Goal: Task Accomplishment & Management: Manage account settings

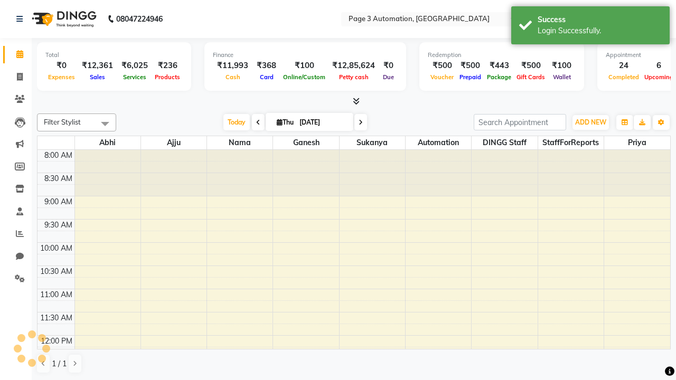
select select "en"
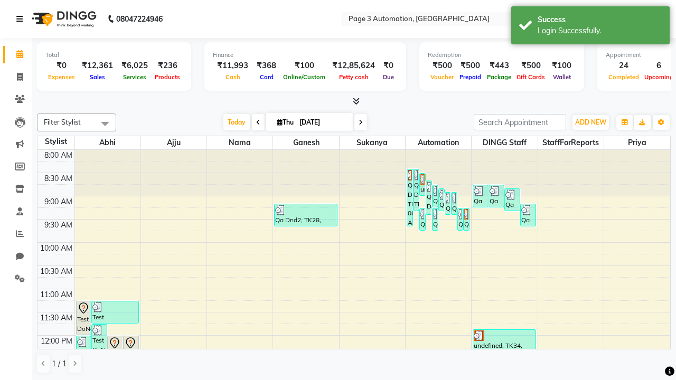
click at [22, 19] on icon at bounding box center [19, 18] width 6 height 7
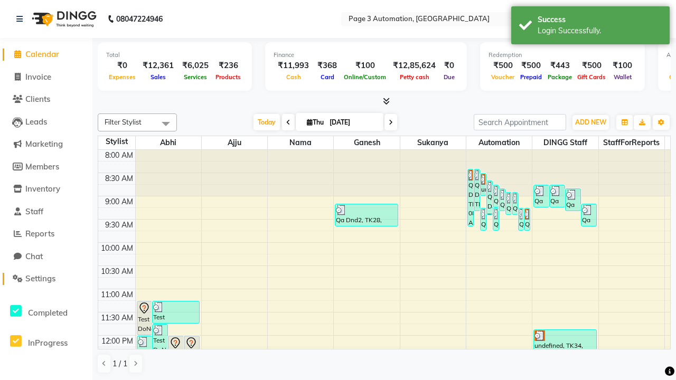
click at [46, 279] on span "Settings" at bounding box center [40, 278] width 30 height 10
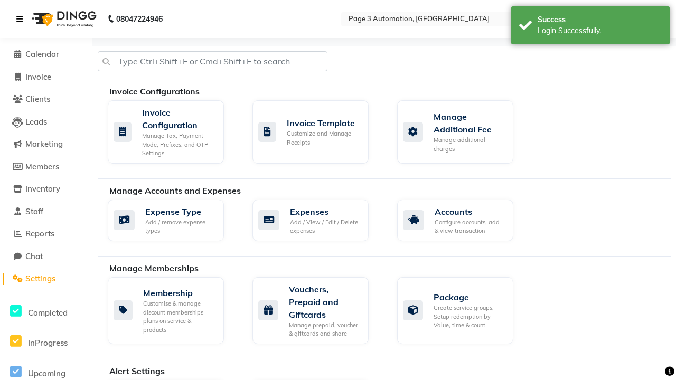
click at [22, 19] on icon at bounding box center [19, 18] width 6 height 7
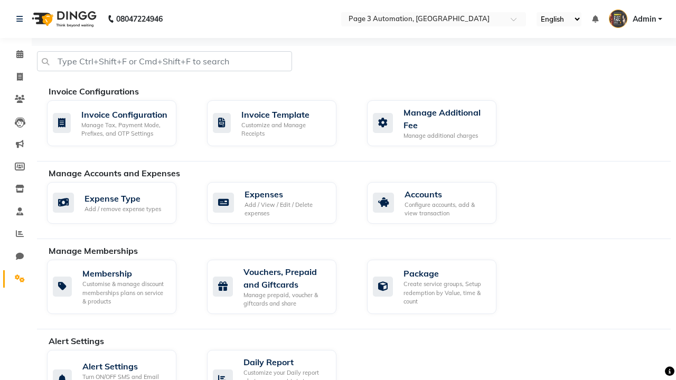
click at [16, 279] on icon at bounding box center [20, 279] width 10 height 8
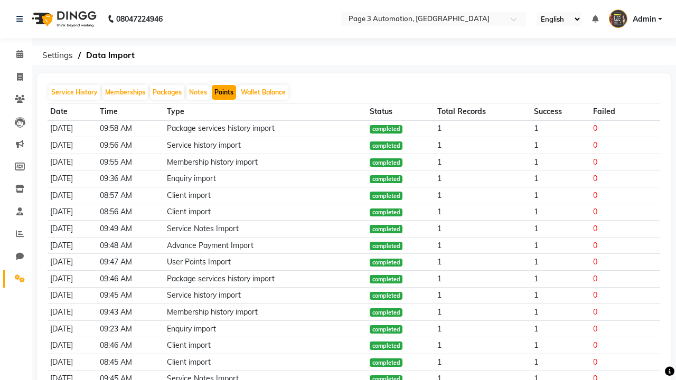
click at [224, 92] on button "Points" at bounding box center [224, 92] width 24 height 15
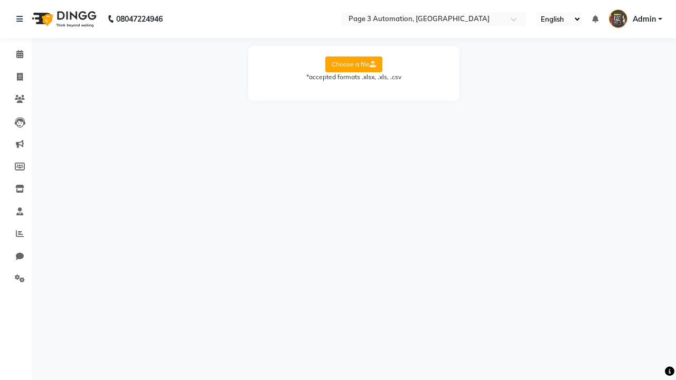
select select "Sheet1"
select select "Client Name"
select select "Client Mobile"
select select "Points"
select select "Expiry Date"
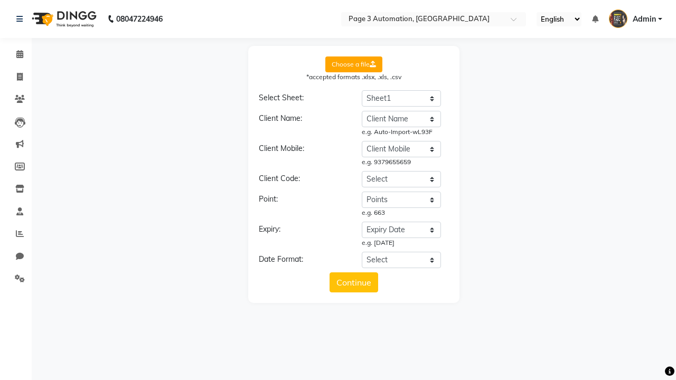
select select "DD/MM/YYYY"
click at [354, 282] on button "Continue" at bounding box center [353, 282] width 49 height 20
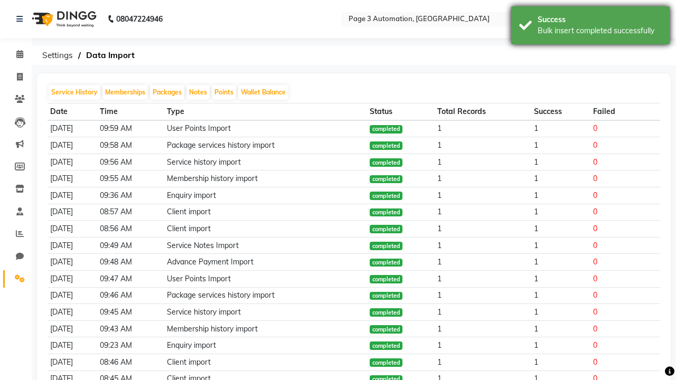
click at [590, 27] on div "Bulk insert completed successfully" at bounding box center [599, 30] width 124 height 11
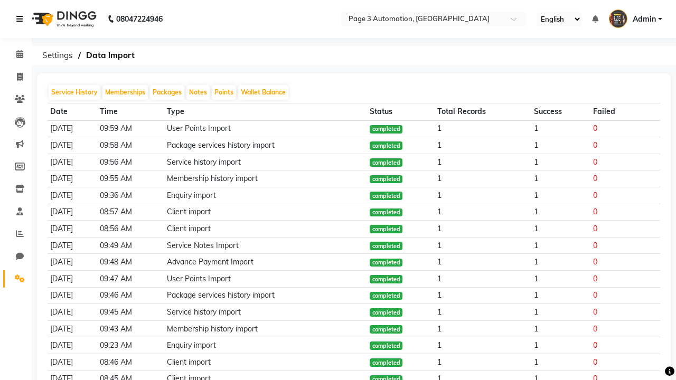
click at [22, 19] on icon at bounding box center [19, 18] width 6 height 7
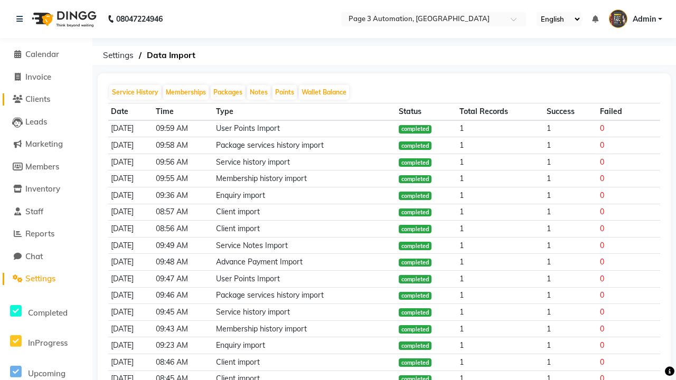
click at [46, 99] on span "Clients" at bounding box center [37, 99] width 25 height 10
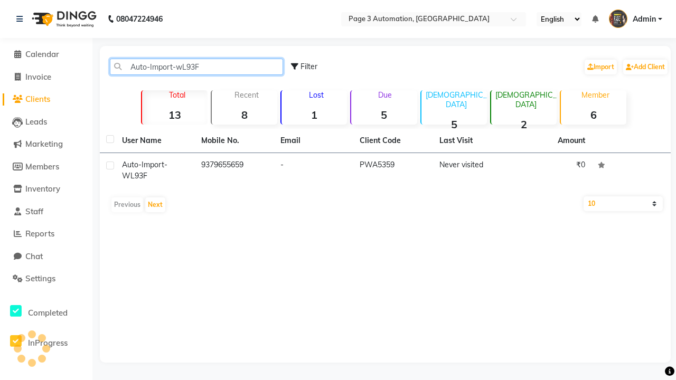
type input "Auto-Import-wL93F"
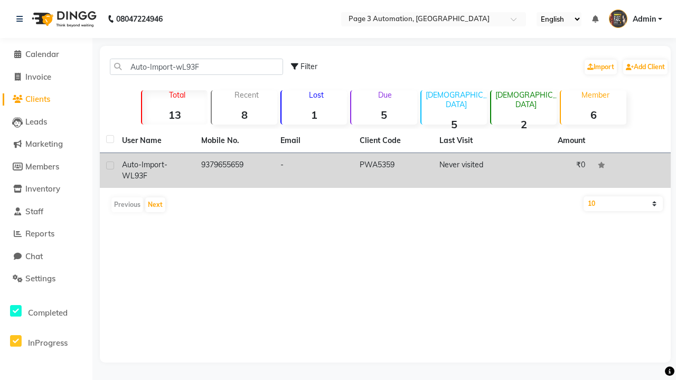
click at [385, 171] on td "PWA5359" at bounding box center [392, 170] width 79 height 35
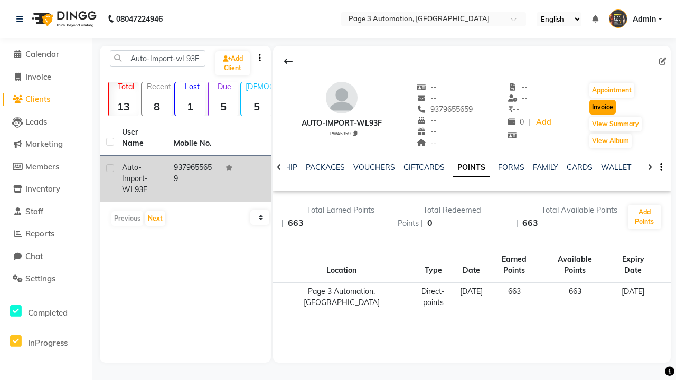
click at [602, 107] on button "Invoice" at bounding box center [602, 107] width 26 height 15
select select "2774"
select select "service"
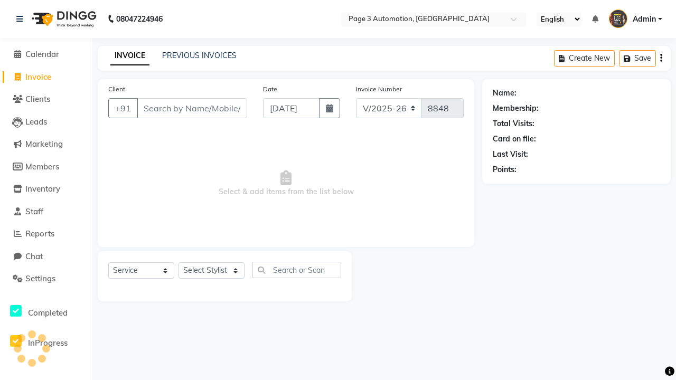
type input "9379655659"
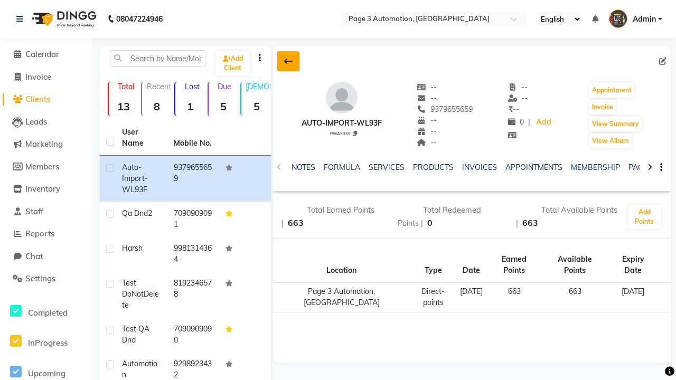
click at [288, 61] on icon at bounding box center [288, 61] width 8 height 8
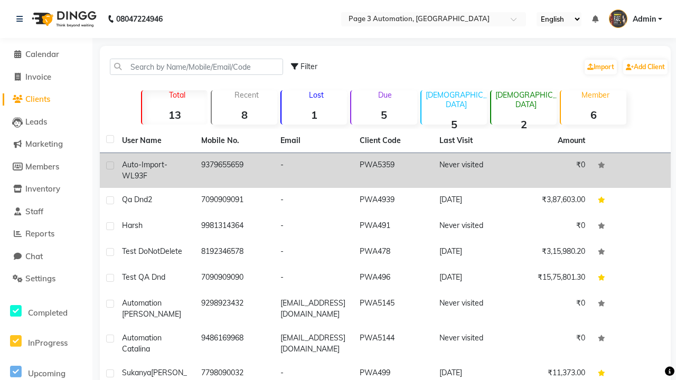
click at [110, 165] on label at bounding box center [110, 166] width 8 height 8
click at [110, 165] on input "checkbox" at bounding box center [109, 166] width 7 height 7
checkbox input "true"
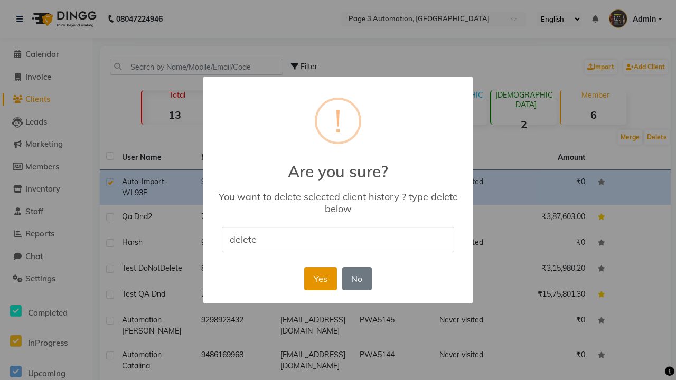
type input "delete"
click at [320, 278] on button "Yes" at bounding box center [320, 278] width 32 height 23
